Goal: Transaction & Acquisition: Purchase product/service

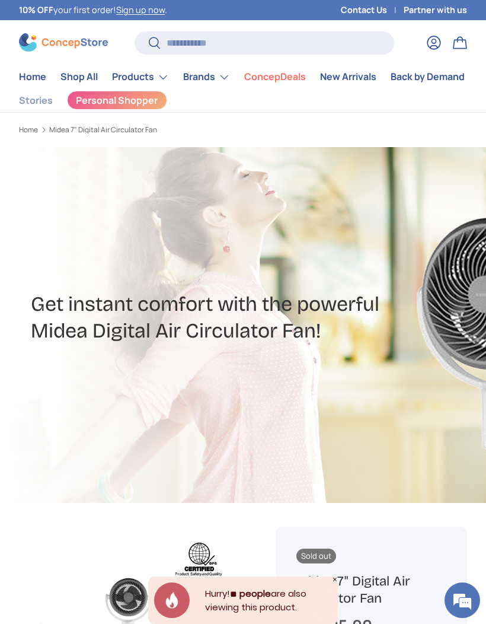
click at [51, 42] on img at bounding box center [63, 42] width 89 height 18
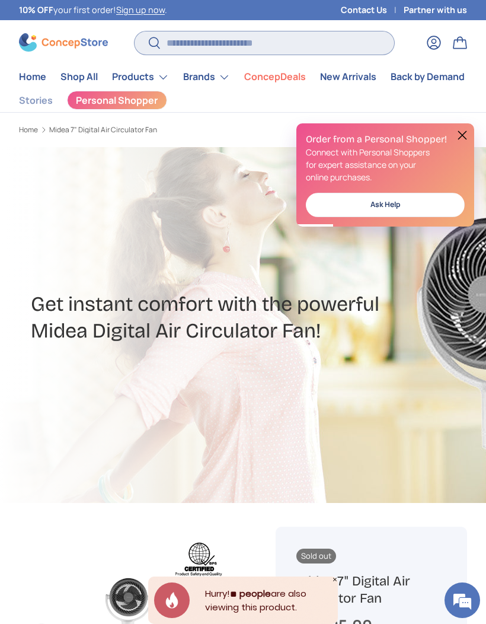
click at [205, 45] on input "Search" at bounding box center [264, 42] width 259 height 23
click at [184, 44] on input "Search" at bounding box center [264, 42] width 259 height 23
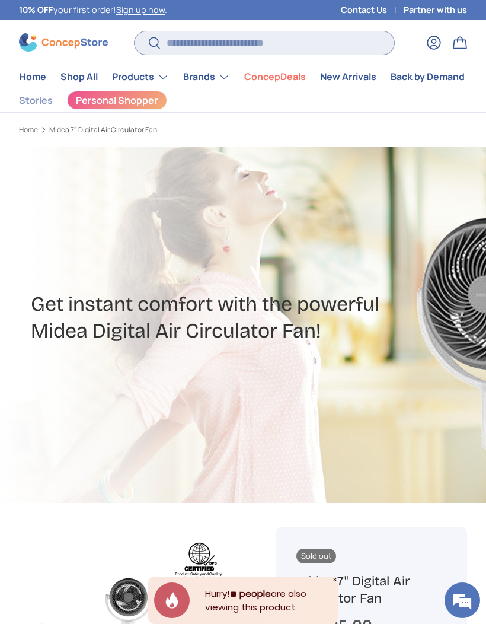
paste input "**********"
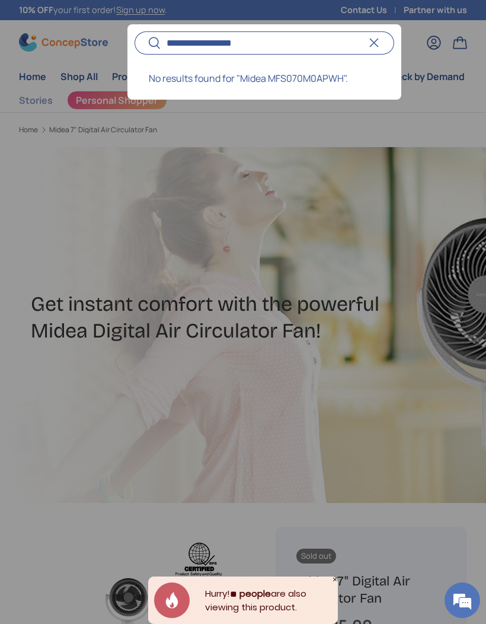
type input "**********"
click at [148, 43] on button "Search" at bounding box center [148, 44] width 27 height 28
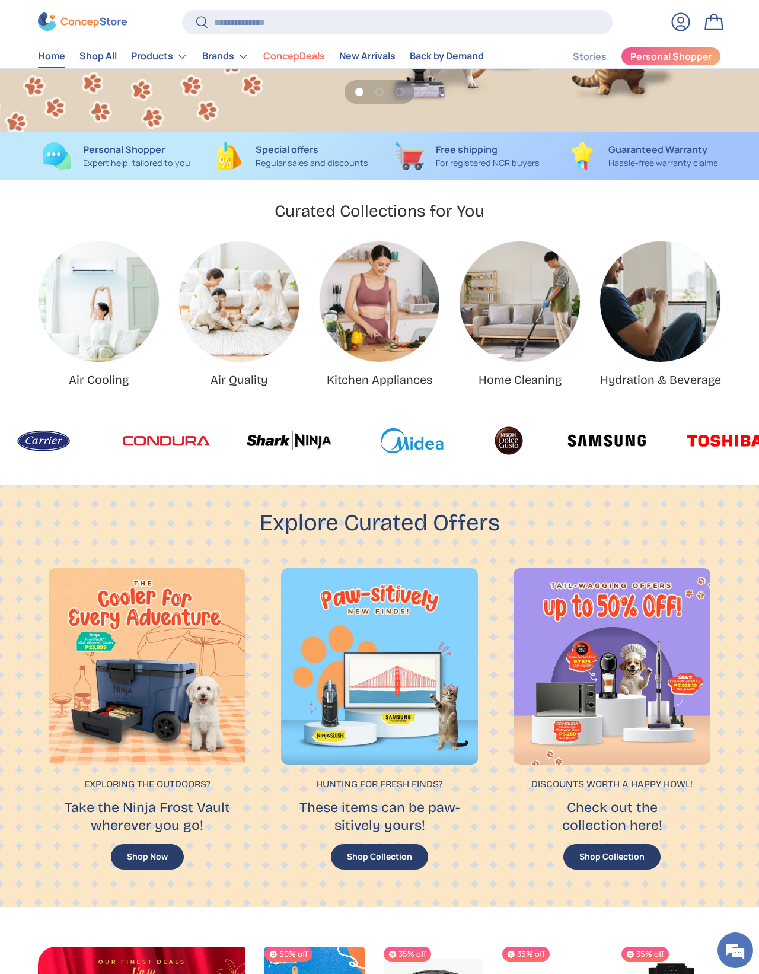
scroll to position [243, 0]
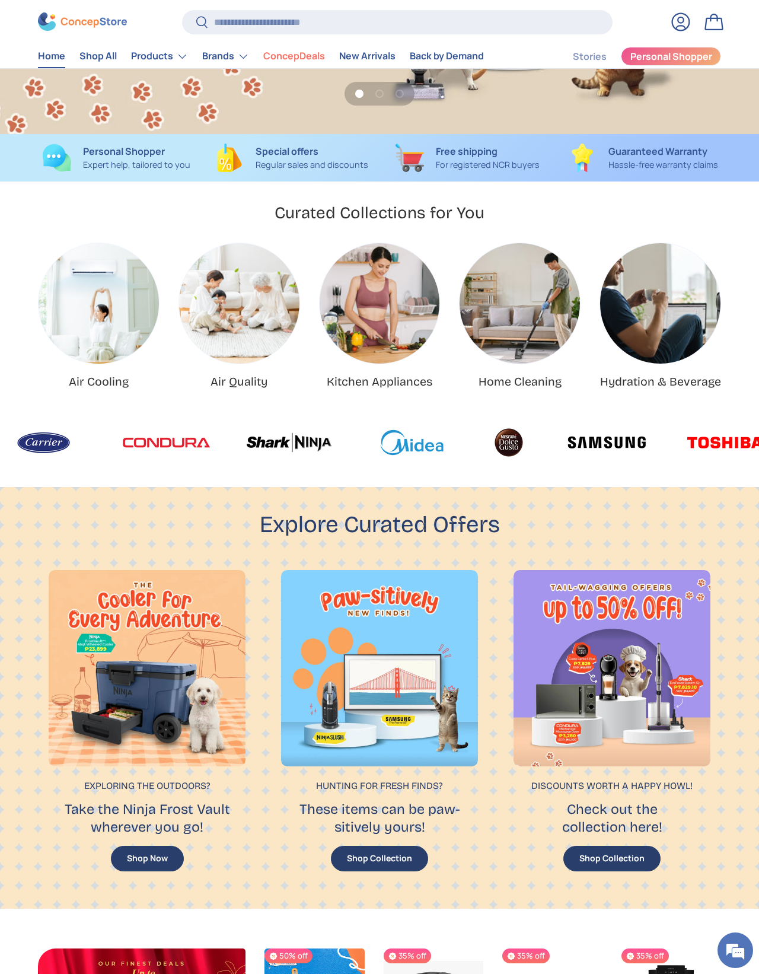
click at [170, 59] on summary "Products" at bounding box center [159, 56] width 71 height 24
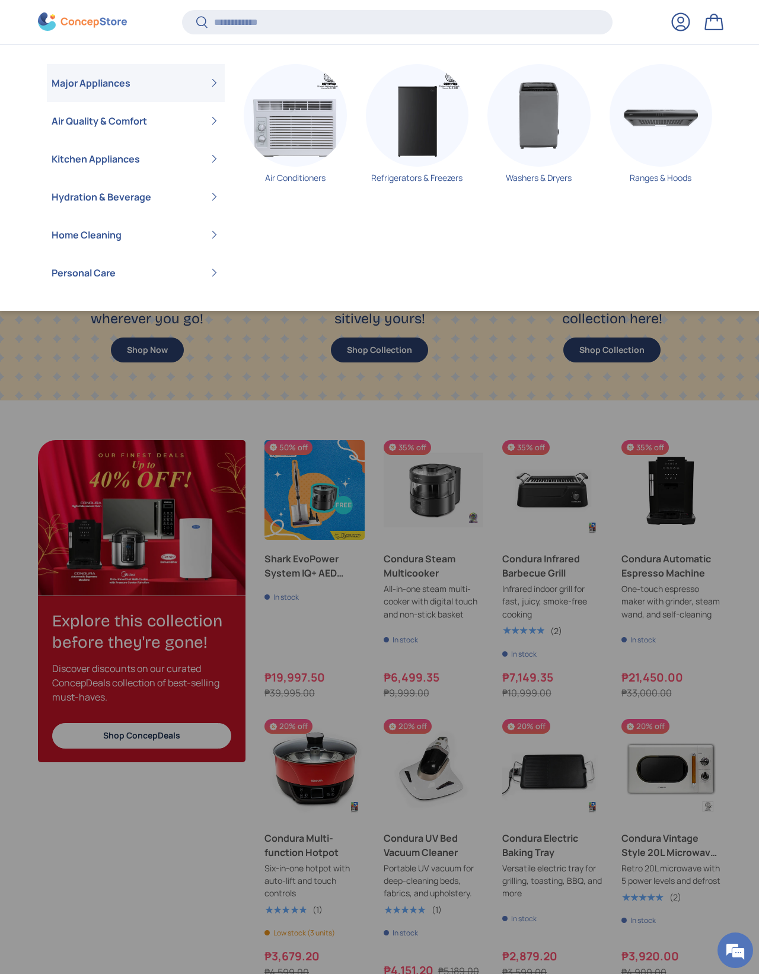
scroll to position [761, 0]
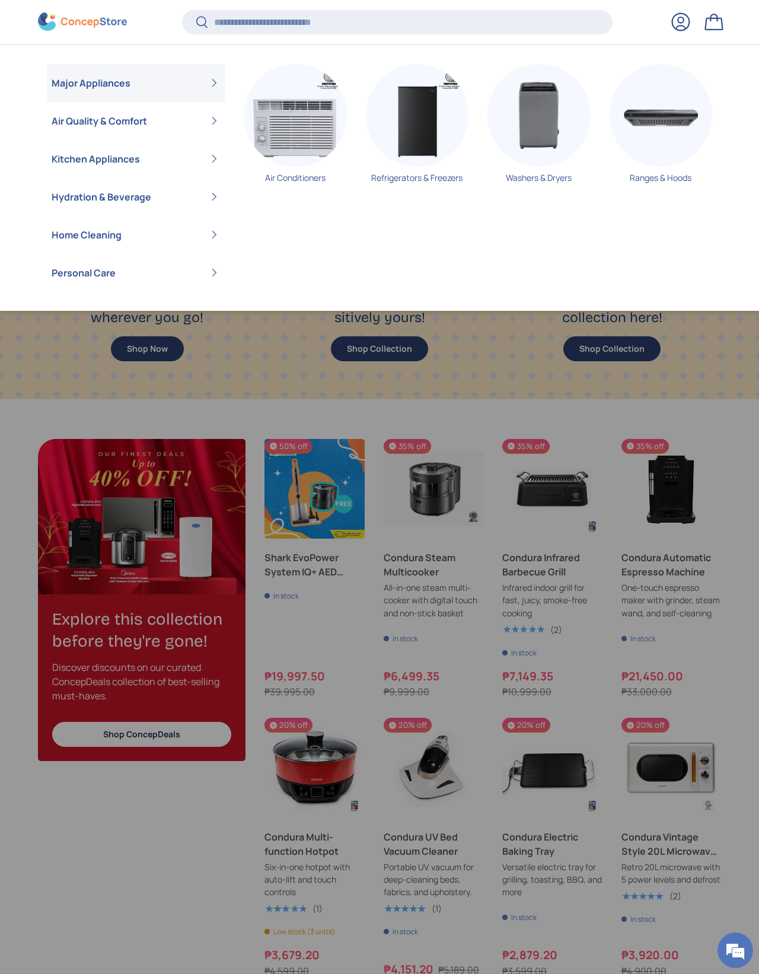
click at [650, 284] on details "Personal Care Hair Styling Tools Shower Heaters" at bounding box center [379, 273] width 665 height 38
click at [690, 243] on div "Air Conditioners Refrigerators & Freezers Washers & Dryers Ranges & Hoods" at bounding box center [468, 168] width 487 height 208
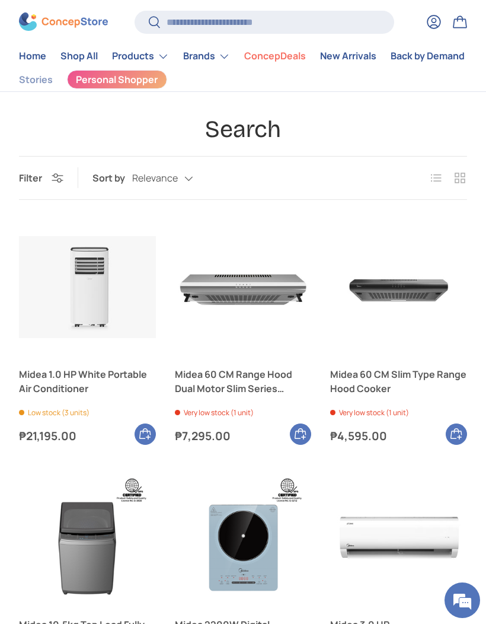
scroll to position [24, 0]
